Goal: Information Seeking & Learning: Understand process/instructions

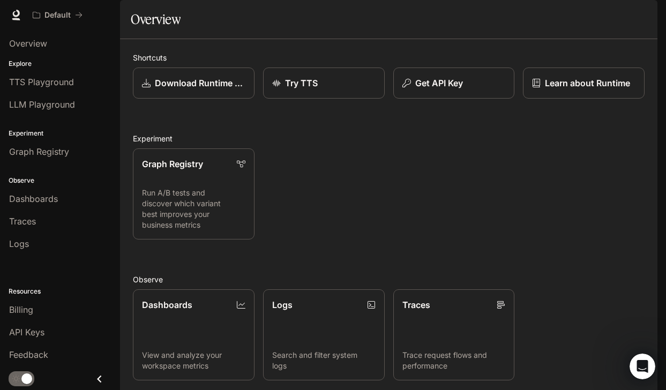
scroll to position [182, 0]
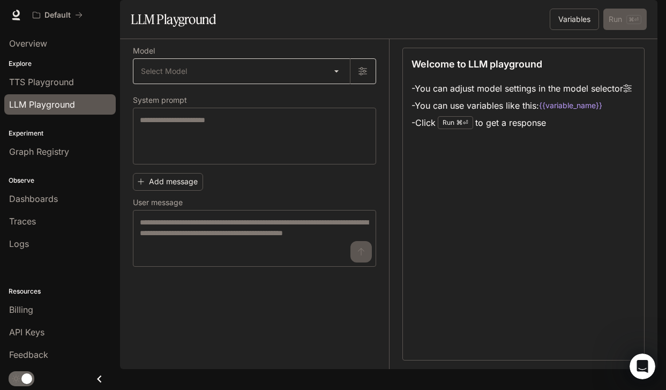
click at [294, 107] on body "Skip to main content Default Runtime Runtime Documentation Documentation Portal…" at bounding box center [333, 195] width 666 height 390
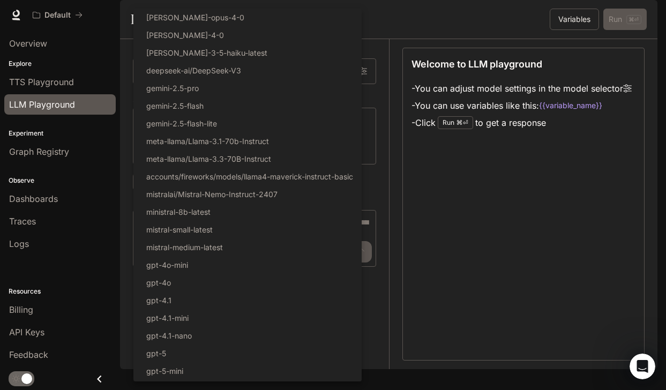
click at [460, 20] on div at bounding box center [333, 195] width 666 height 390
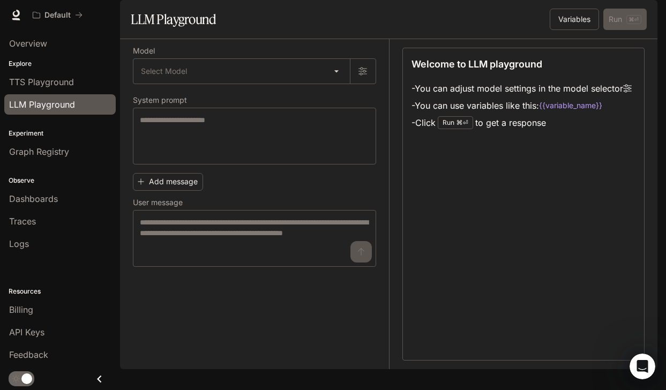
click at [576, 13] on span "Documentation" at bounding box center [593, 15] width 53 height 13
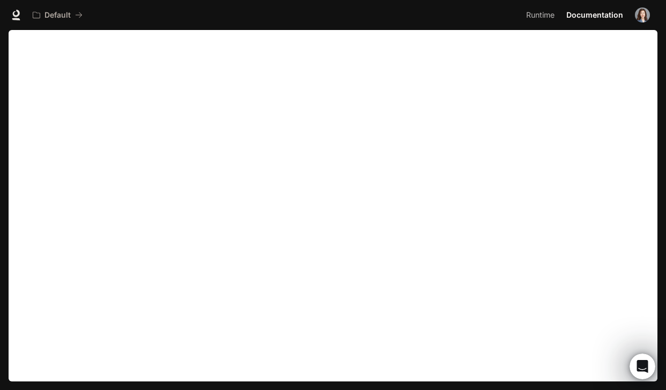
click at [640, 17] on img "button" at bounding box center [642, 15] width 15 height 15
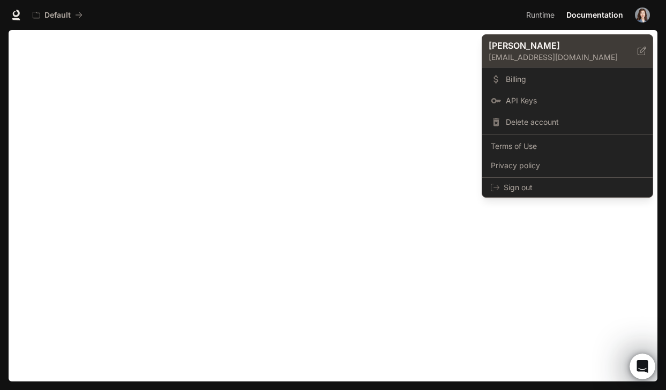
click at [501, 48] on p "[PERSON_NAME]" at bounding box center [555, 45] width 132 height 13
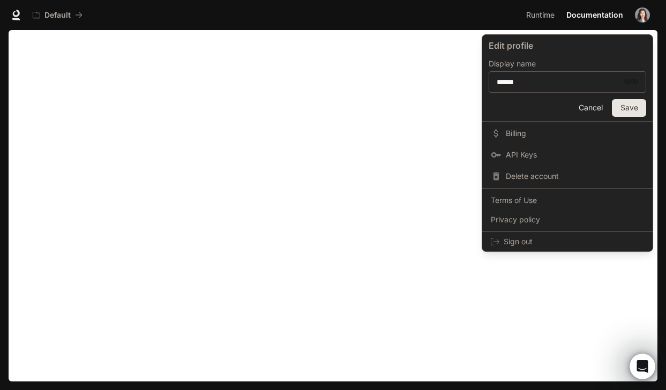
click at [640, 13] on div at bounding box center [333, 195] width 666 height 390
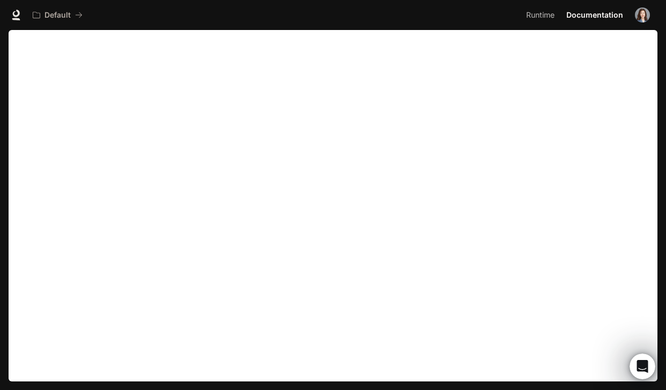
click at [641, 17] on img "button" at bounding box center [642, 15] width 15 height 15
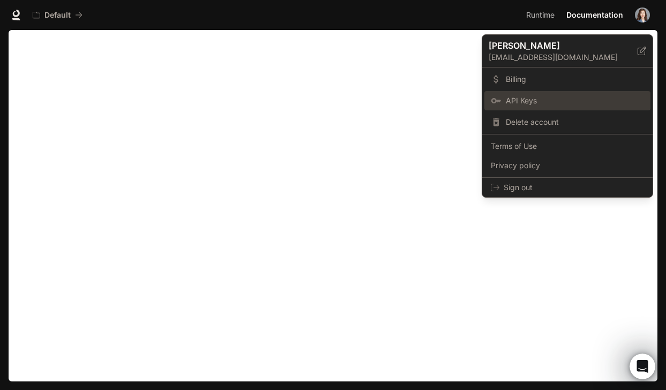
click at [525, 99] on span "API Keys" at bounding box center [575, 100] width 138 height 11
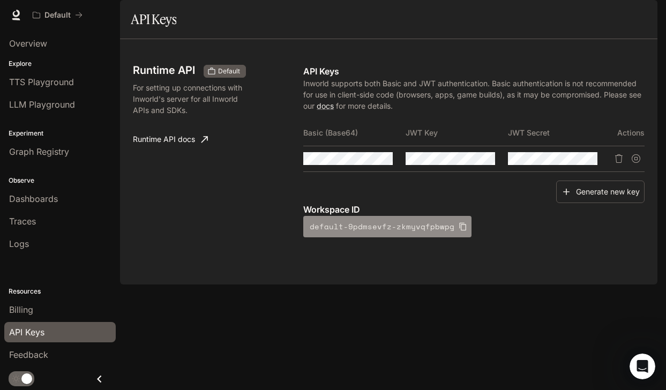
click at [459, 231] on icon "button" at bounding box center [463, 226] width 9 height 9
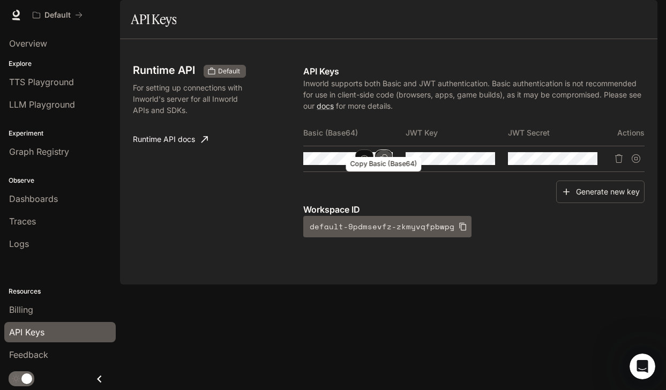
click at [383, 163] on icon "Copy Basic (Base64)" at bounding box center [384, 158] width 8 height 9
click at [386, 163] on icon "Copy Basic (Base64)" at bounding box center [384, 158] width 8 height 9
